Goal: Find specific page/section: Find specific page/section

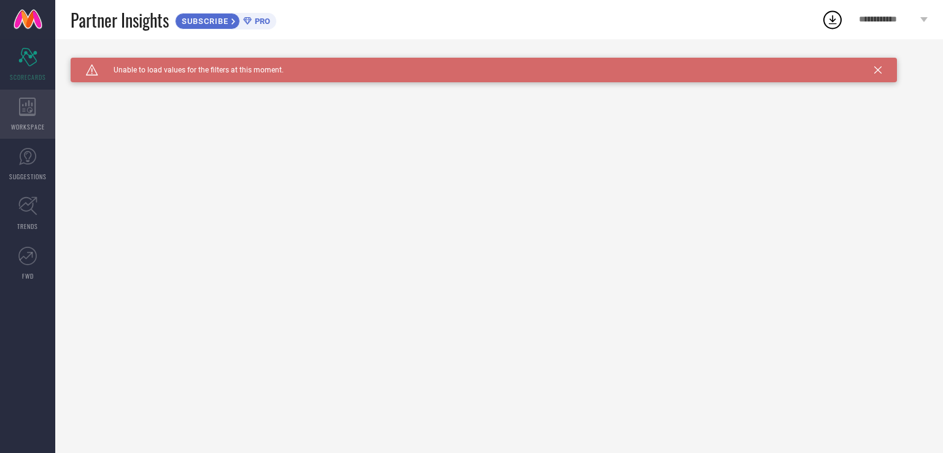
click at [32, 111] on icon at bounding box center [27, 107] width 17 height 18
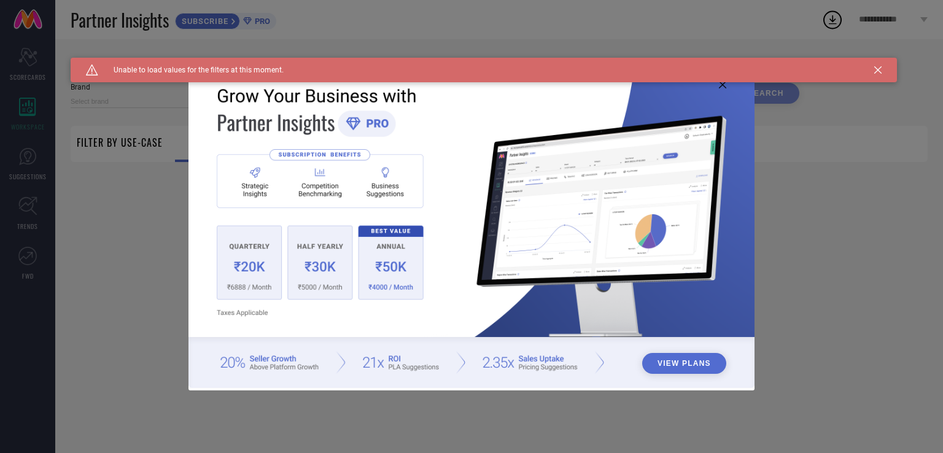
type input "1 STOP FASHION"
type input "All"
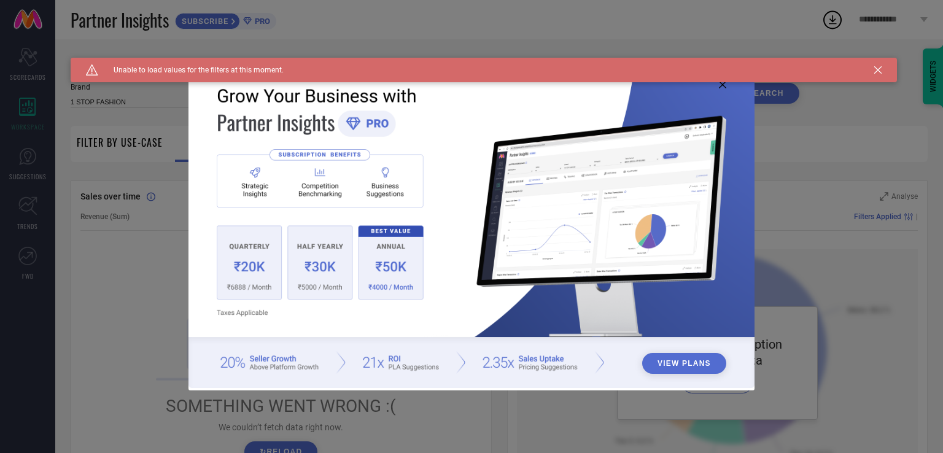
click at [880, 66] on icon at bounding box center [878, 69] width 7 height 7
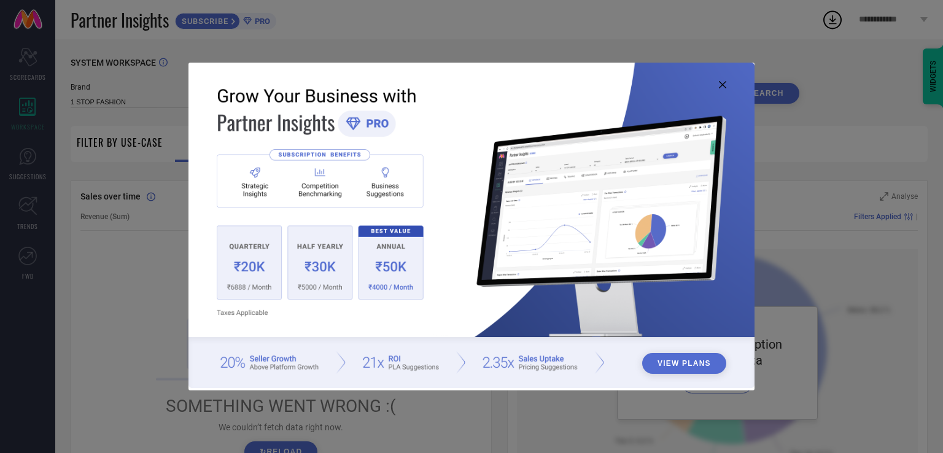
click at [721, 87] on icon at bounding box center [722, 84] width 7 height 7
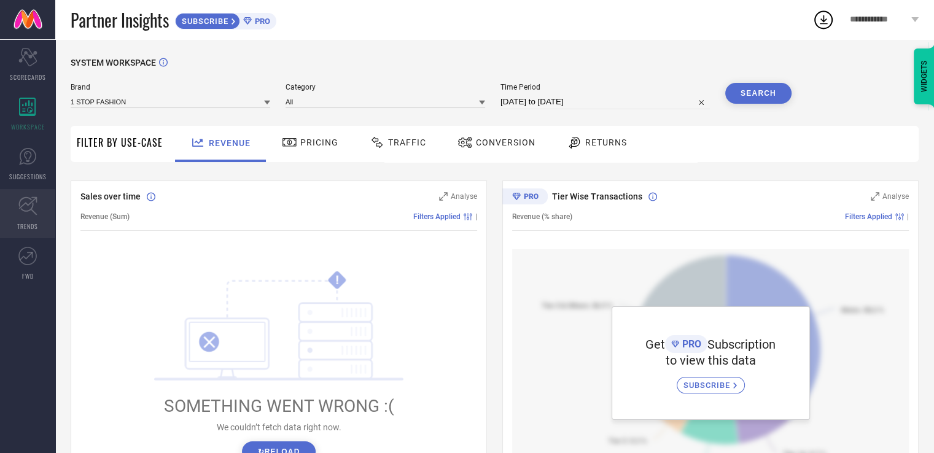
click at [22, 211] on icon at bounding box center [27, 206] width 19 height 19
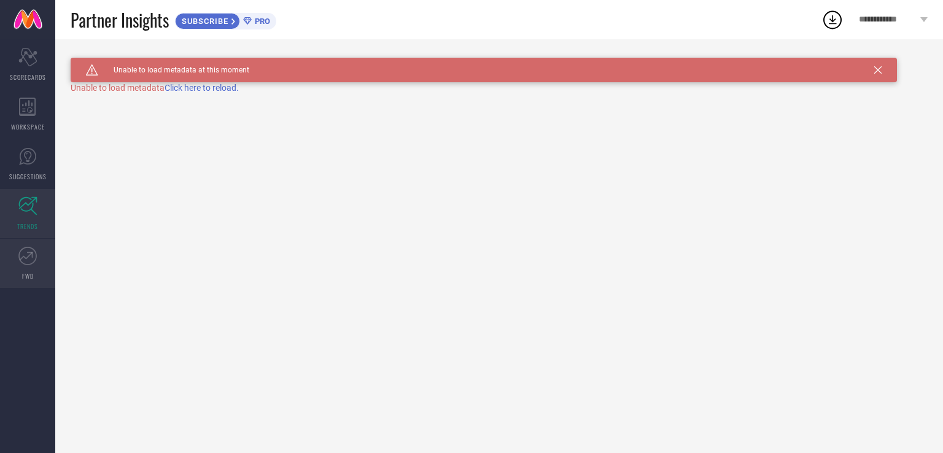
click at [27, 259] on icon at bounding box center [27, 256] width 18 height 18
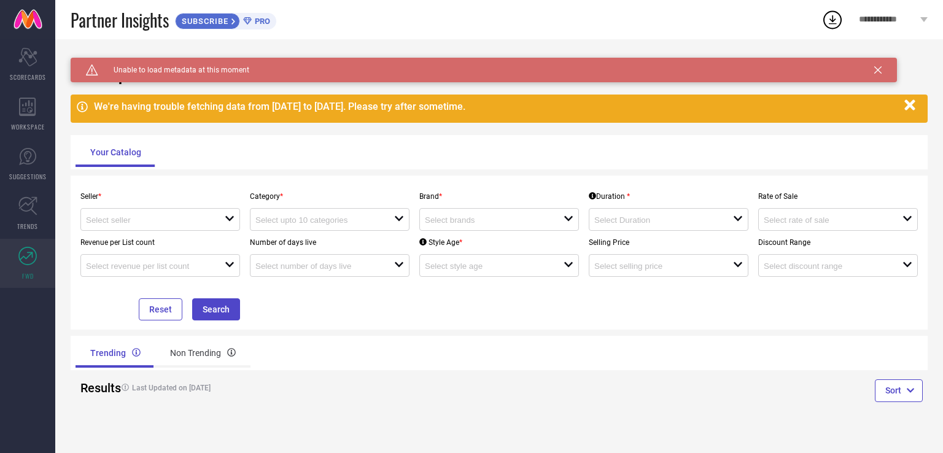
click at [851, 32] on div "**********" at bounding box center [894, 19] width 100 height 39
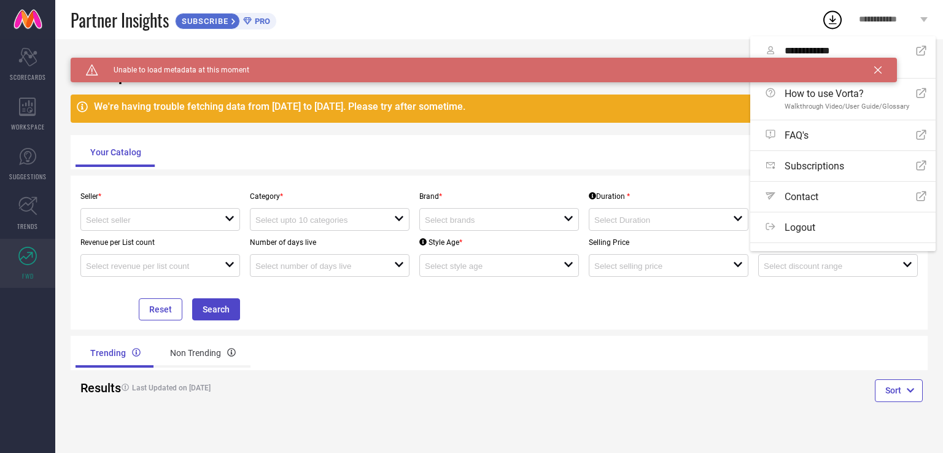
click at [876, 68] on icon at bounding box center [878, 69] width 7 height 7
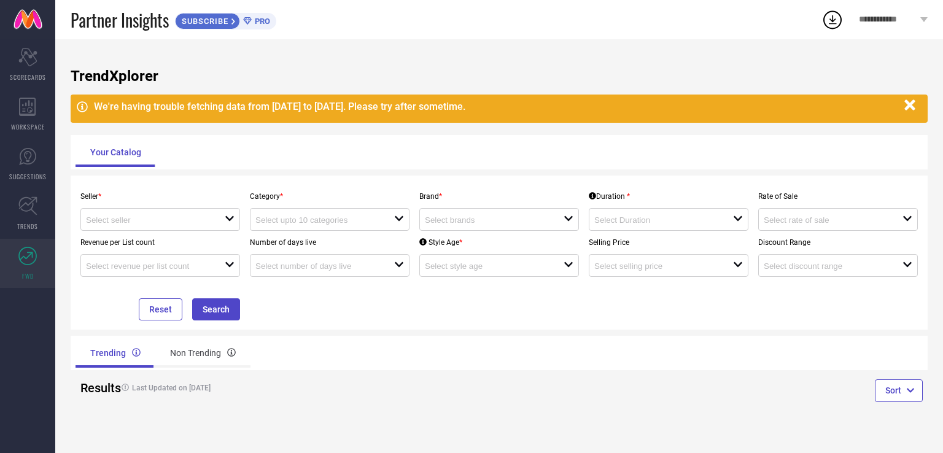
click at [887, 18] on span "**********" at bounding box center [888, 20] width 58 height 10
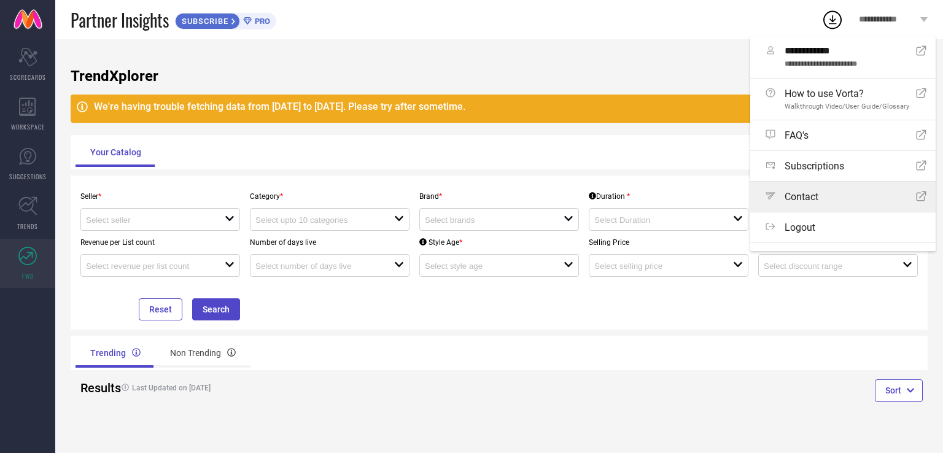
click at [818, 201] on span "Contact" at bounding box center [802, 197] width 34 height 12
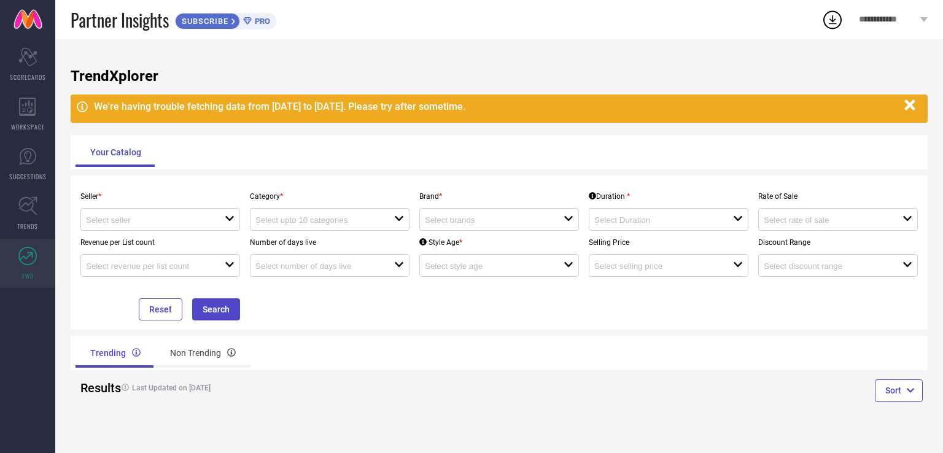
click at [251, 21] on icon at bounding box center [247, 20] width 8 height 7
